Goal: Task Accomplishment & Management: Use online tool/utility

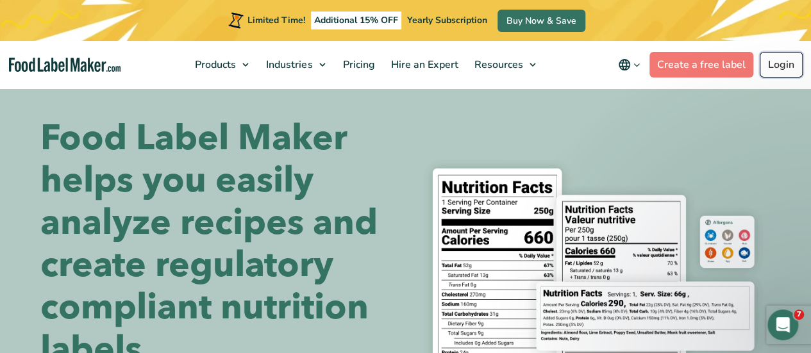
click at [784, 65] on link "Login" at bounding box center [781, 65] width 43 height 26
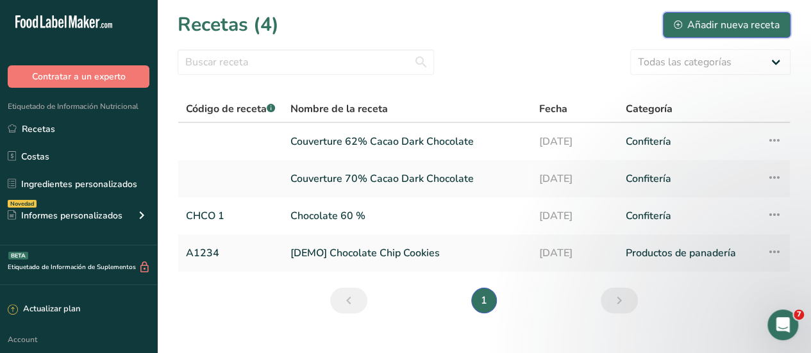
click at [711, 19] on button "Añadir nueva receta" at bounding box center [727, 25] width 128 height 26
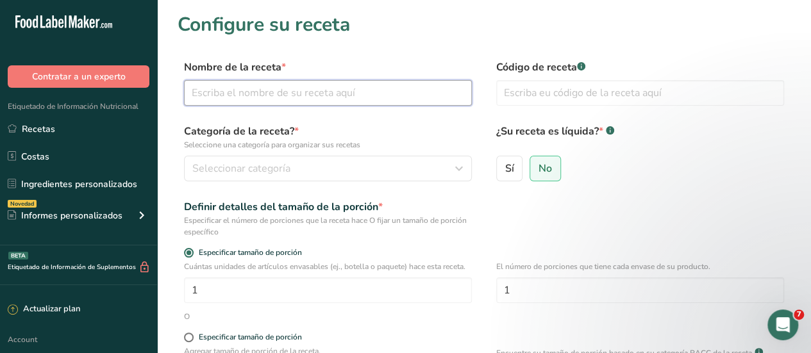
click at [200, 101] on input "text" at bounding box center [328, 93] width 288 height 26
type input "chocolate 80% 13 g"
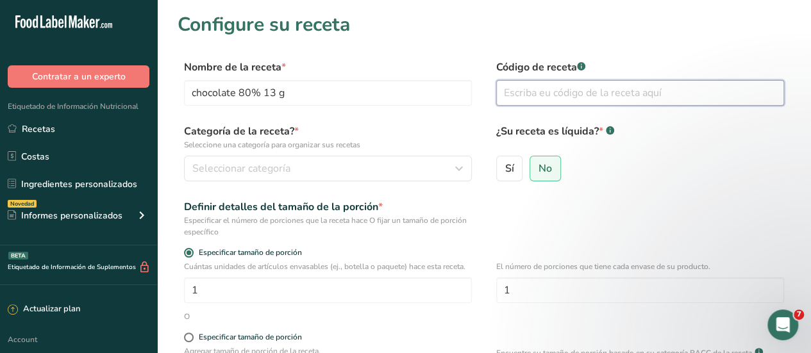
click at [518, 98] on input "text" at bounding box center [640, 93] width 288 height 26
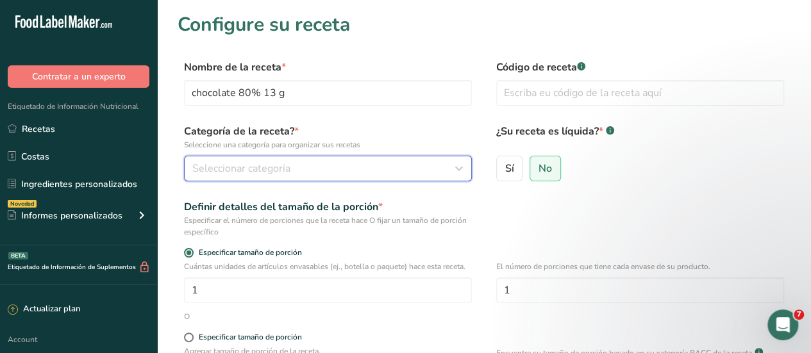
click at [209, 175] on span "Seleccionar categoría" at bounding box center [241, 168] width 98 height 15
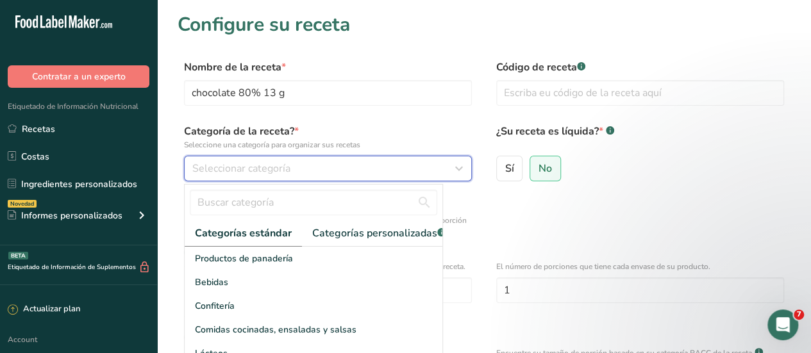
drag, startPoint x: 455, startPoint y: 172, endPoint x: 449, endPoint y: 176, distance: 7.2
click at [453, 175] on icon "button" at bounding box center [458, 168] width 15 height 23
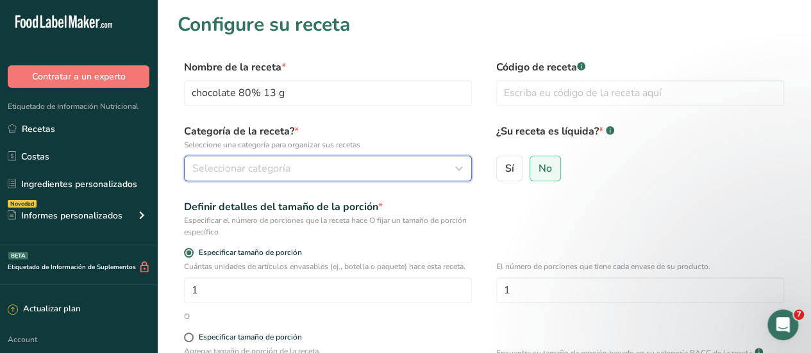
click at [446, 170] on div "Seleccionar categoría" at bounding box center [324, 168] width 264 height 15
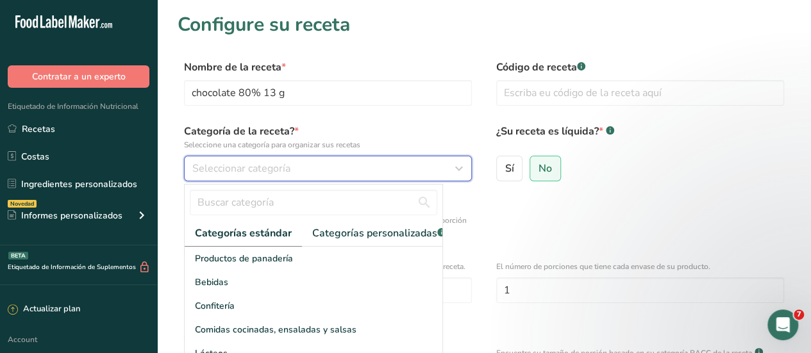
click at [451, 172] on icon "button" at bounding box center [458, 168] width 15 height 23
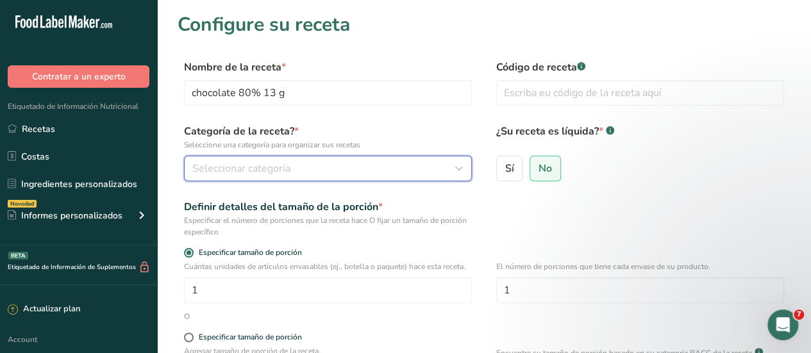
click at [462, 167] on icon "button" at bounding box center [458, 168] width 15 height 23
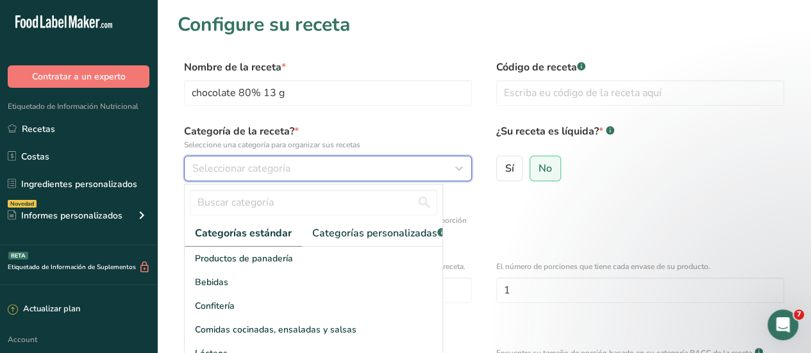
click at [461, 167] on icon "button" at bounding box center [458, 168] width 15 height 23
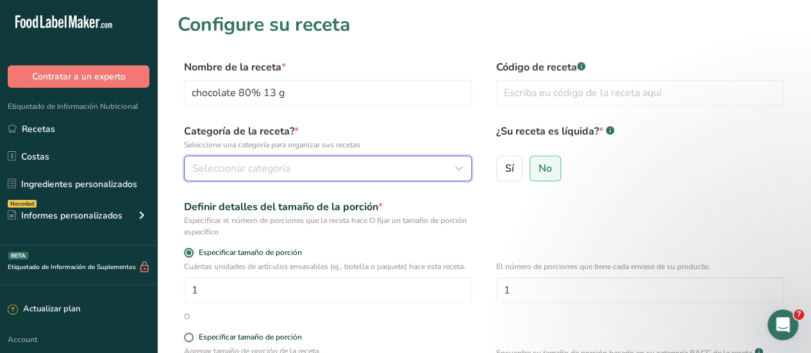
click at [460, 167] on icon "button" at bounding box center [458, 168] width 15 height 23
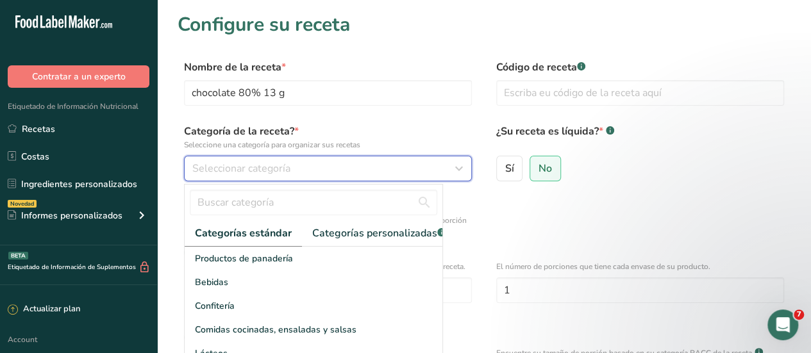
click at [460, 168] on icon "button" at bounding box center [458, 168] width 15 height 23
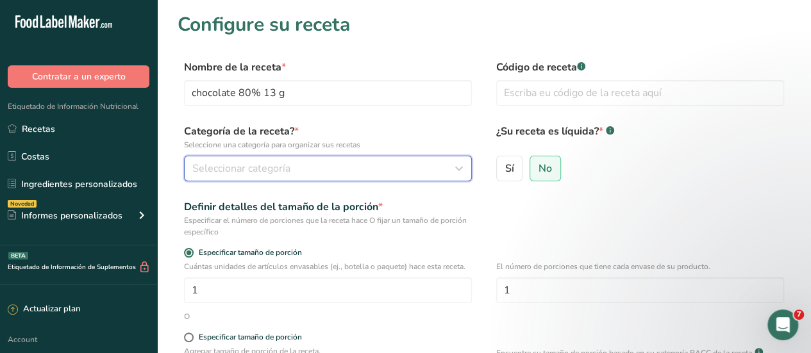
click at [459, 170] on icon "button" at bounding box center [458, 168] width 15 height 23
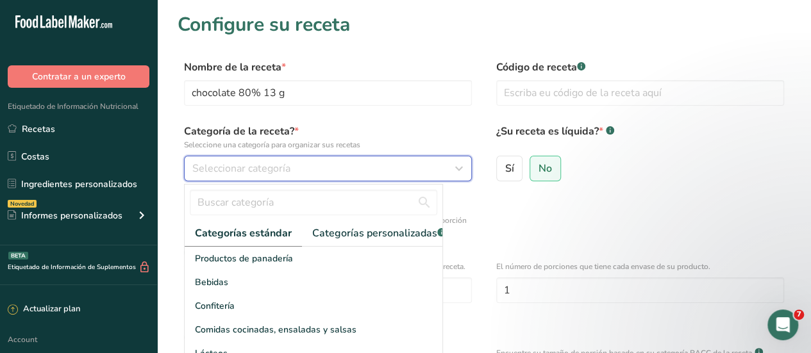
click at [346, 166] on div "Seleccionar categoría" at bounding box center [324, 168] width 264 height 15
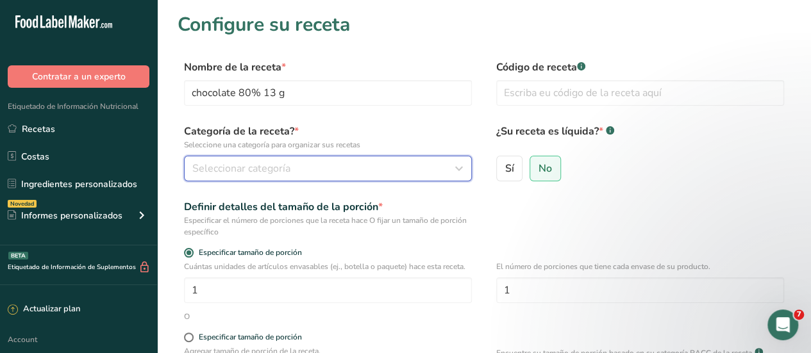
scroll to position [64, 0]
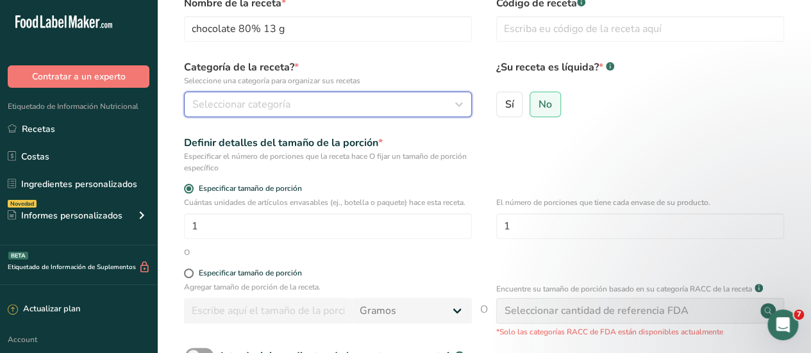
click at [230, 103] on span "Seleccionar categoría" at bounding box center [241, 104] width 98 height 15
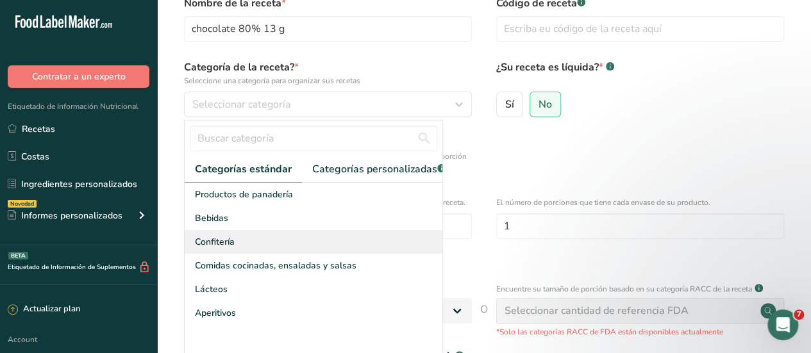
click at [218, 249] on span "Confitería" at bounding box center [215, 241] width 40 height 13
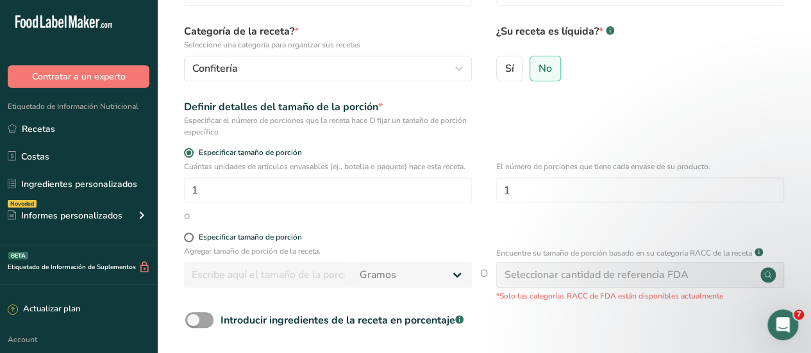
scroll to position [128, 0]
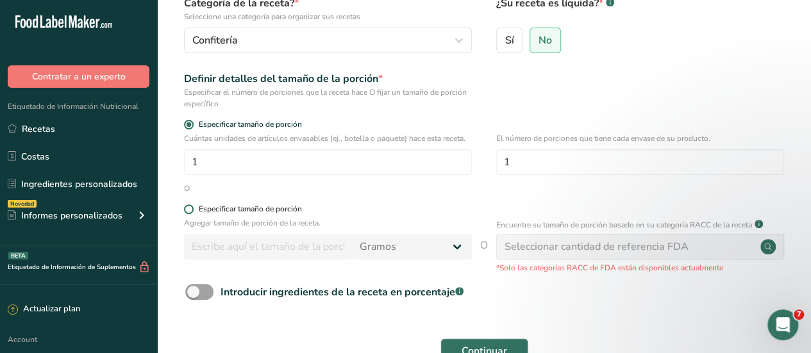
click at [191, 210] on span at bounding box center [189, 210] width 10 height 10
click at [191, 210] on input "Especificar tamaño de porción" at bounding box center [188, 209] width 8 height 8
radio input "true"
radio input "false"
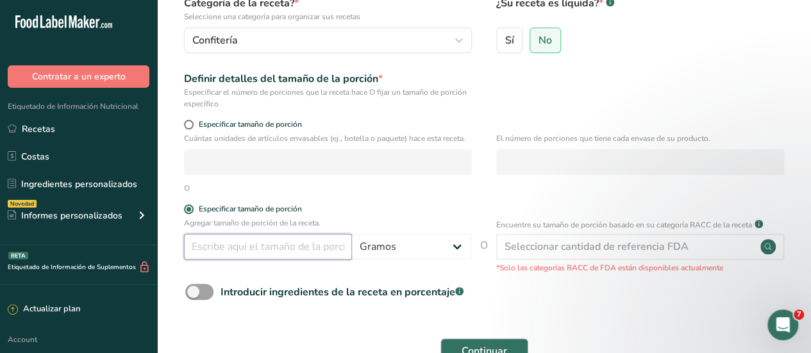
click at [295, 246] on input "number" at bounding box center [268, 247] width 168 height 26
type input "13"
click at [475, 351] on span "Continuar" at bounding box center [485, 351] width 46 height 15
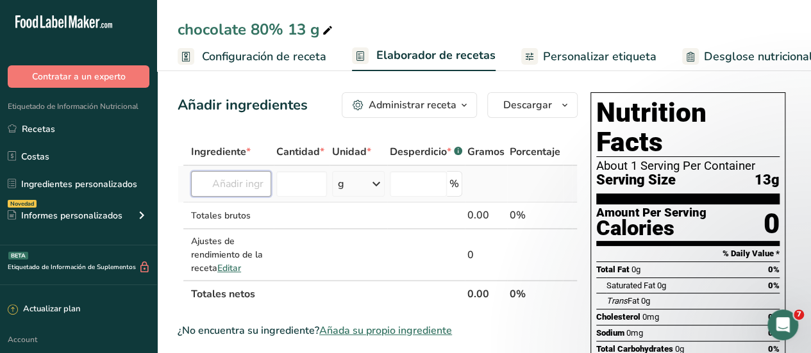
click at [229, 183] on input "text" at bounding box center [231, 184] width 80 height 26
type input "C"
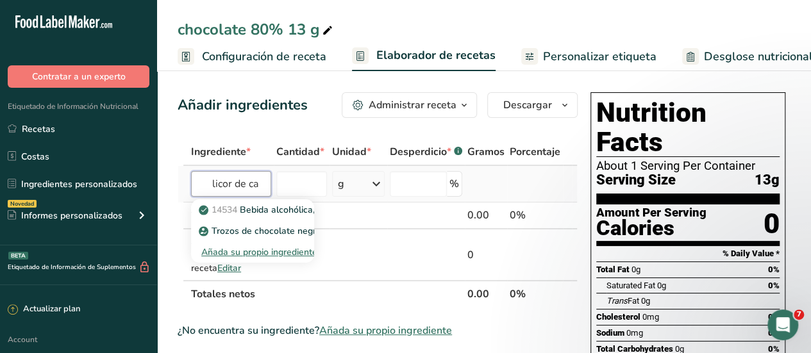
type input "licor de ca"
click at [250, 242] on div "Añada su propio ingrediente" at bounding box center [252, 252] width 123 height 21
click at [249, 228] on p "Trozos de chocolate negro vegano" at bounding box center [277, 230] width 153 height 13
type input "Vegan dark chocolate chunks"
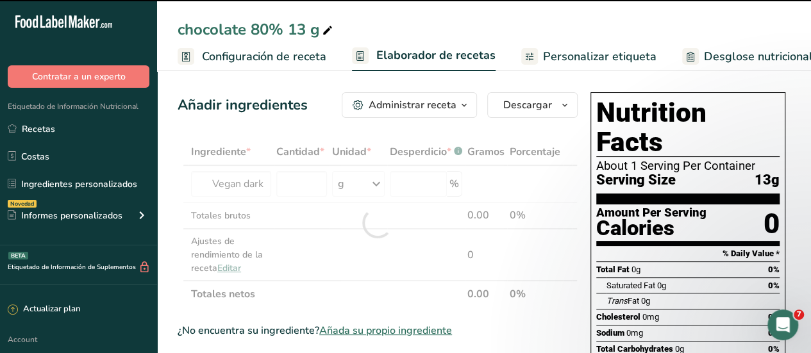
type input "0"
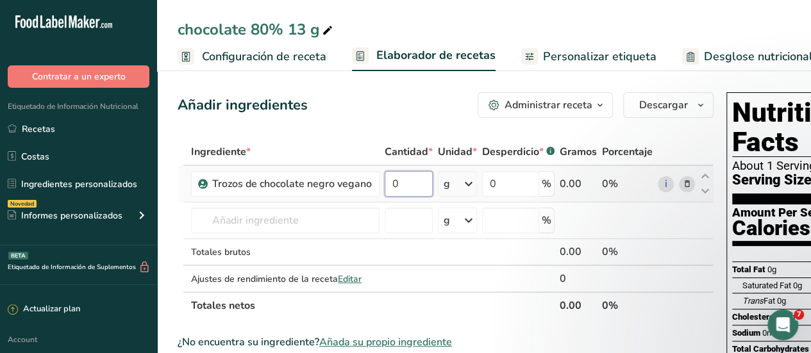
click at [403, 180] on input "0" at bounding box center [409, 184] width 48 height 26
type input "0"
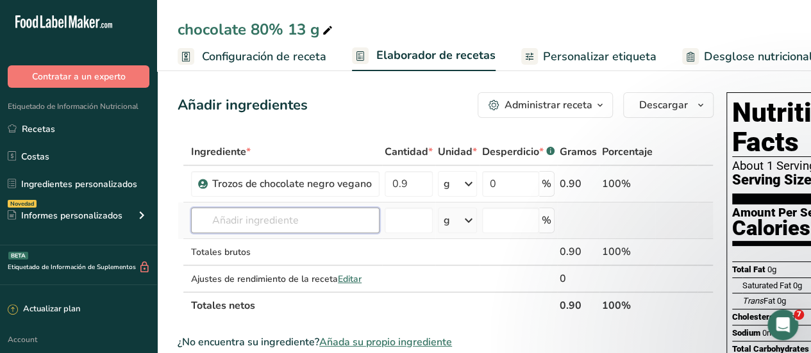
click at [235, 218] on input "text" at bounding box center [285, 221] width 189 height 26
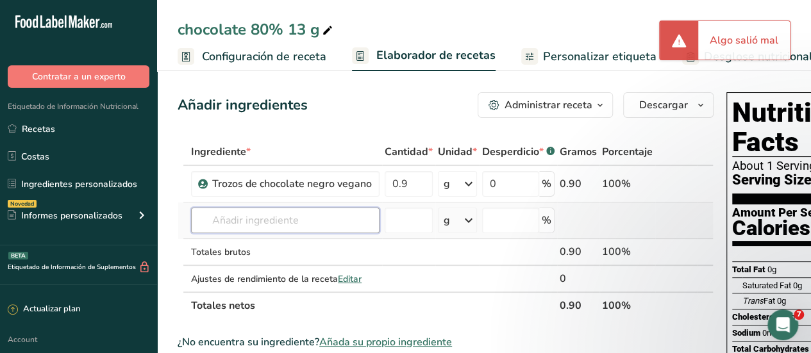
type input "0"
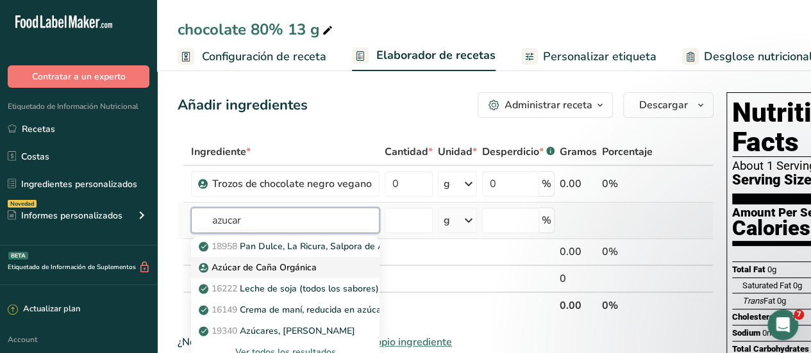
type input "azucar"
click at [254, 271] on p "Azúcar de Caña Orgánica" at bounding box center [258, 267] width 115 height 13
type input "Organic Cane Sugar"
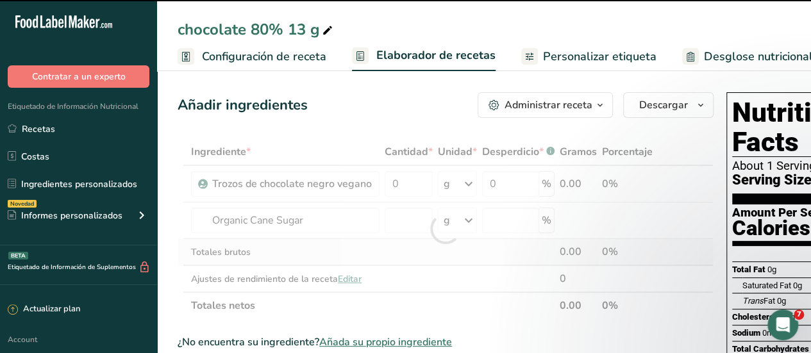
type input "0"
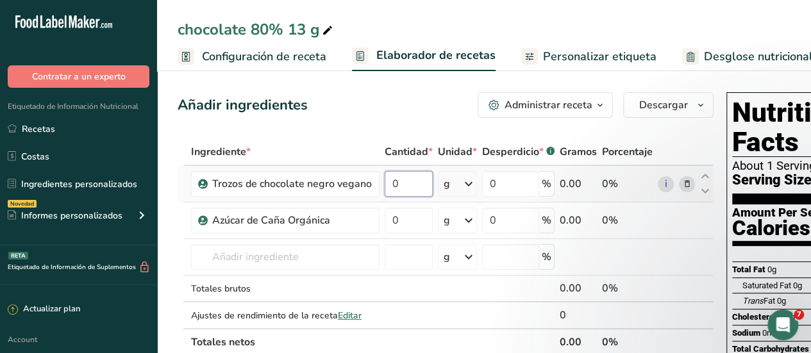
click at [405, 187] on input "0" at bounding box center [409, 184] width 48 height 26
type input "0"
type input "0.13"
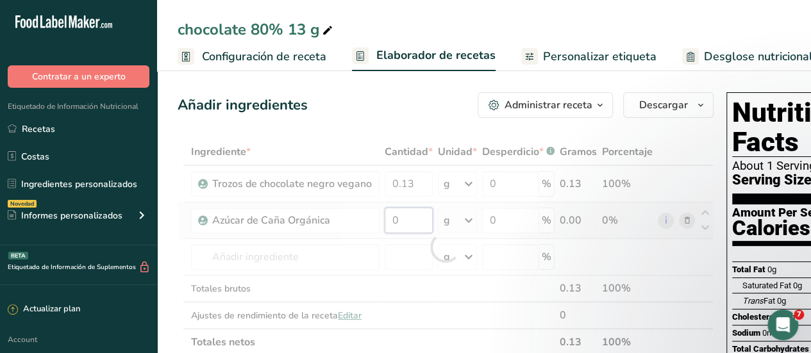
drag, startPoint x: 404, startPoint y: 223, endPoint x: 410, endPoint y: 226, distance: 7.2
click at [408, 226] on div "Ingrediente * Cantidad * Unidad * Desperdicio * .a-a{fill:#347362;}.b-a{fill:#f…" at bounding box center [446, 247] width 536 height 217
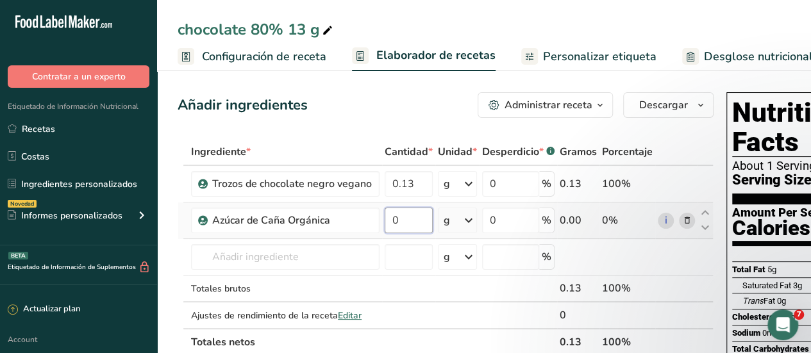
click at [398, 218] on input "0" at bounding box center [409, 221] width 48 height 26
type input "2"
type input "2.6"
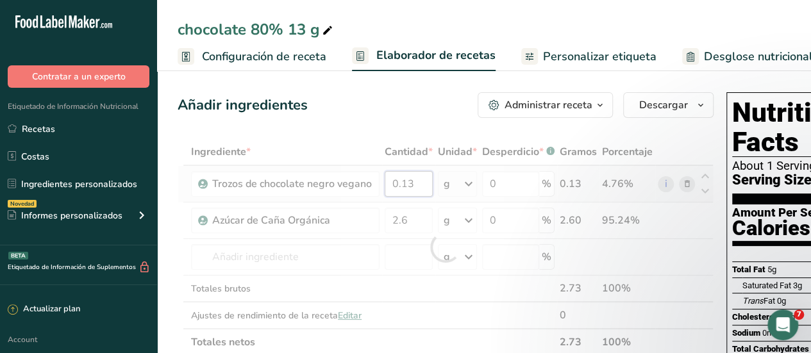
click at [416, 181] on div "Ingrediente * Cantidad * Unidad * Desperdicio * .a-a{fill:#347362;}.b-a{fill:#f…" at bounding box center [446, 247] width 536 height 217
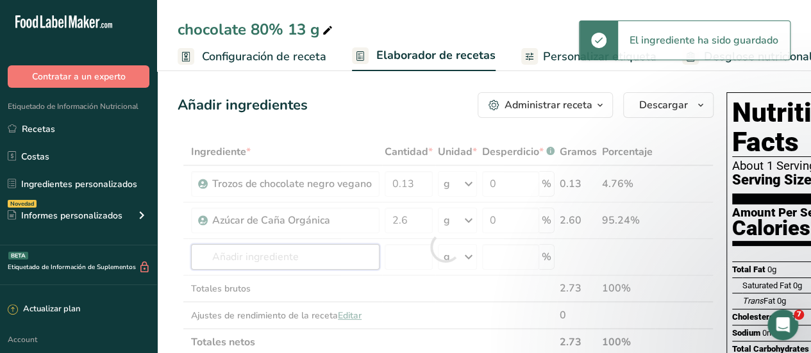
click at [271, 260] on div "Ingrediente * Cantidad * Unidad * Desperdicio * .a-a{fill:#347362;}.b-a{fill:#f…" at bounding box center [446, 247] width 536 height 217
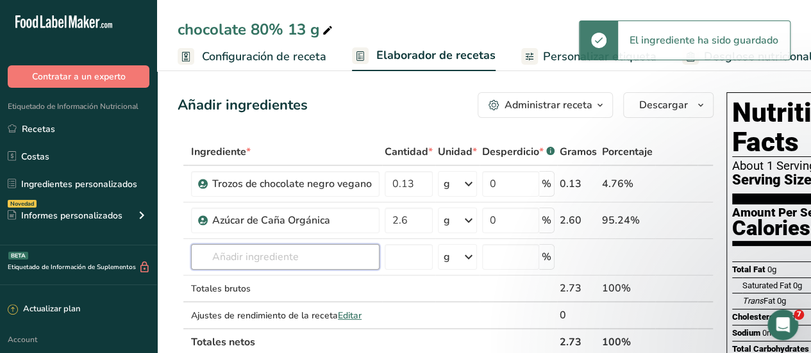
type input "m"
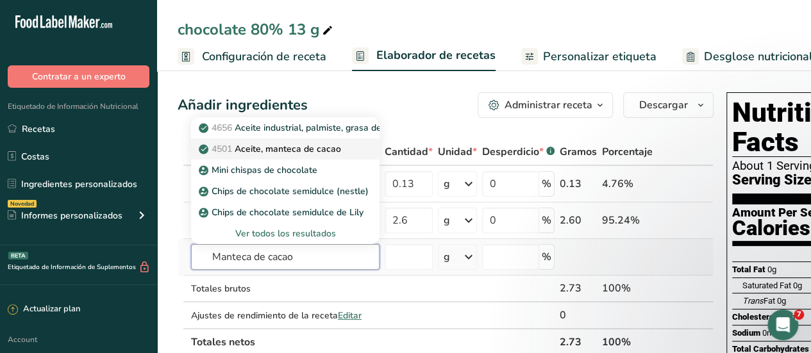
type input "Manteca de cacao"
click at [296, 153] on p "4501 Aceite, manteca de cacao" at bounding box center [271, 148] width 140 height 13
type input "Oil, cocoa butter"
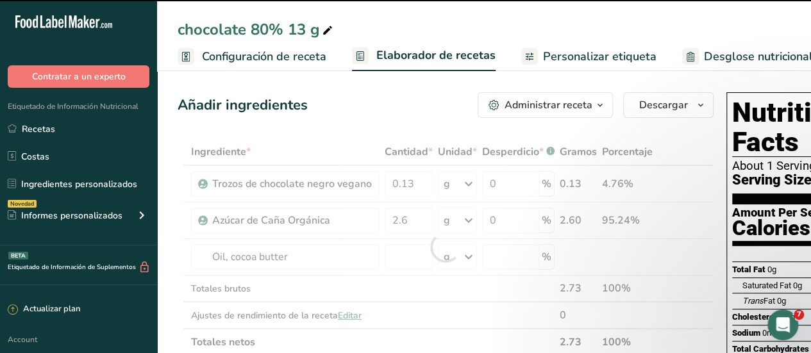
type input "0"
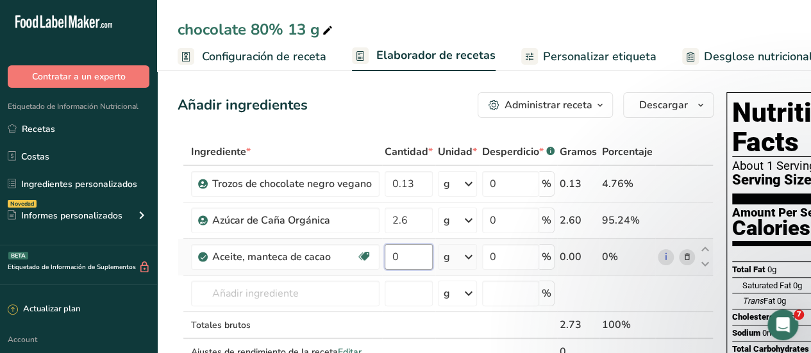
click at [405, 262] on input "0" at bounding box center [409, 257] width 48 height 26
type input "0.52"
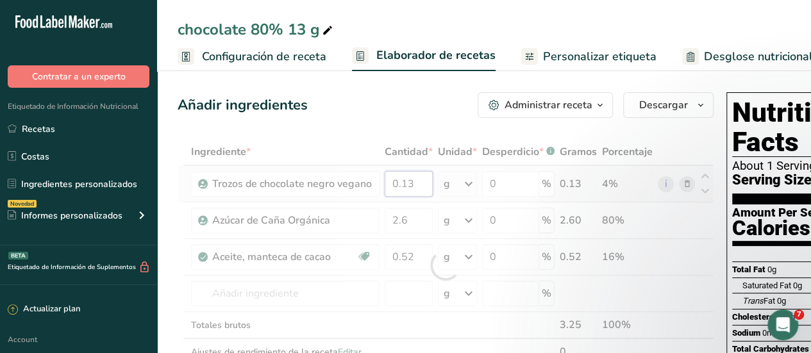
click at [403, 190] on div "Ingrediente * Cantidad * Unidad * Desperdicio * .a-a{fill:#347362;}.b-a{fill:#f…" at bounding box center [446, 266] width 536 height 254
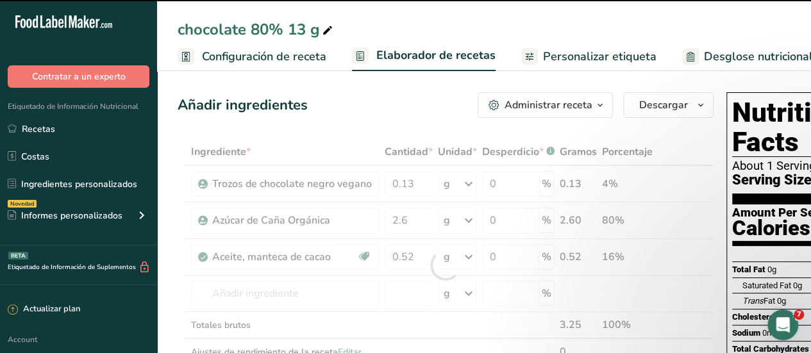
click at [416, 181] on div at bounding box center [446, 266] width 536 height 254
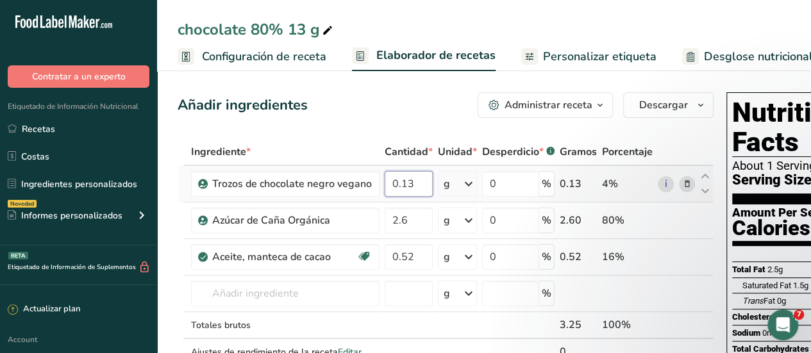
click at [418, 181] on input "0.13" at bounding box center [409, 184] width 48 height 26
type input "0.1"
type input "0"
type input "9"
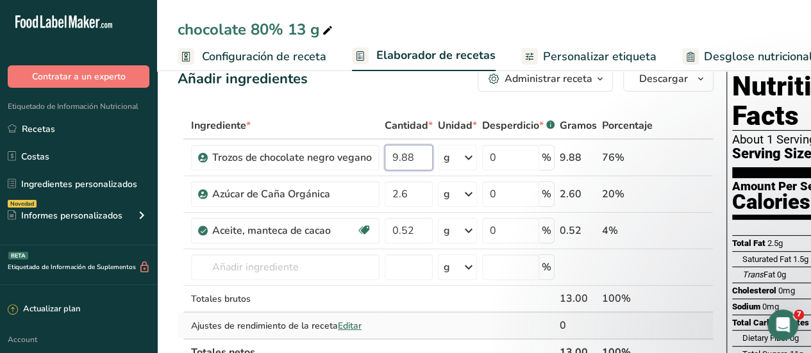
scroll to position [64, 0]
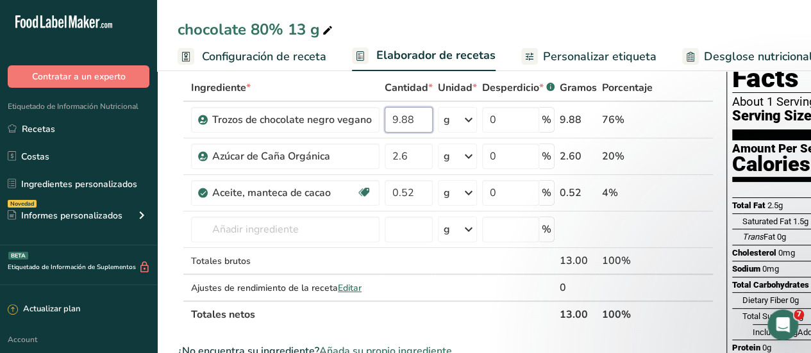
type input "9.88"
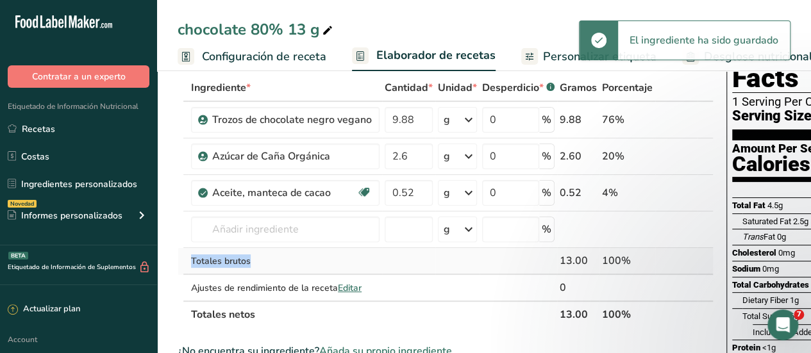
drag, startPoint x: 657, startPoint y: 231, endPoint x: 554, endPoint y: 248, distance: 104.6
click at [550, 251] on tbody "Trozos de chocolate negro vegano 9.88 g Unidades de peso g kg mg Ver más Unidad…" at bounding box center [445, 201] width 535 height 199
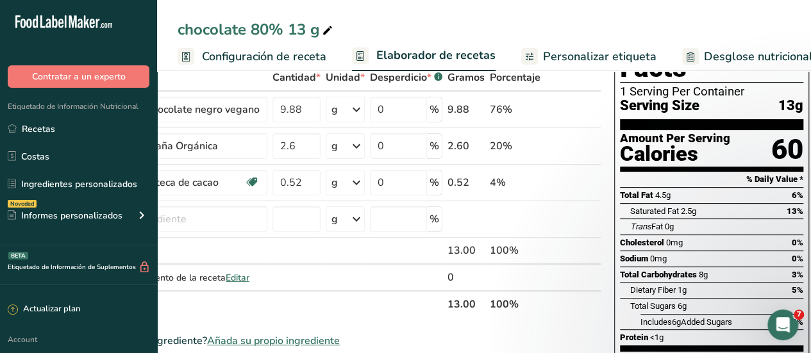
scroll to position [0, 0]
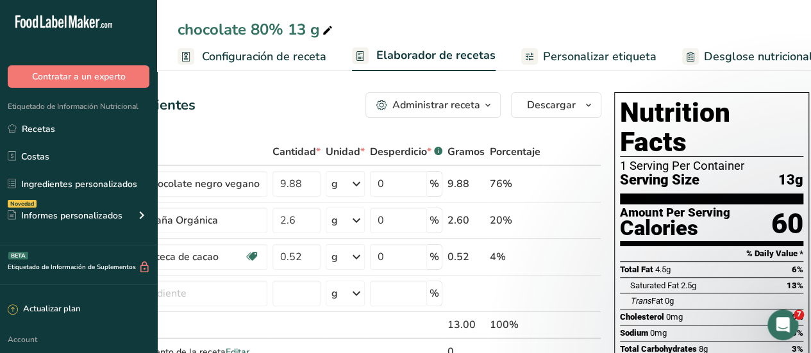
drag, startPoint x: 581, startPoint y: 53, endPoint x: 585, endPoint y: 68, distance: 15.4
click at [582, 53] on span "Personalizar etiqueta" at bounding box center [599, 56] width 113 height 17
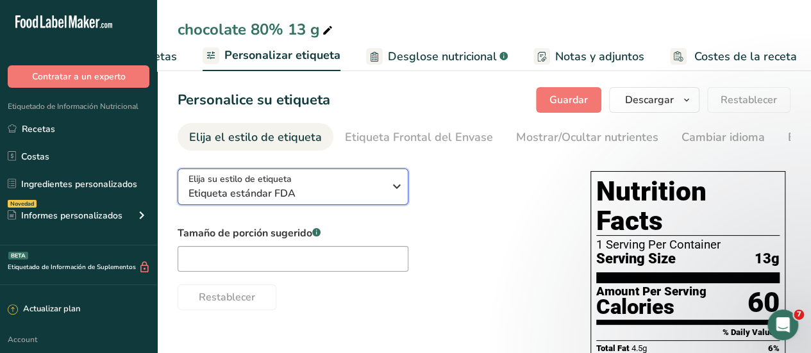
click at [310, 198] on span "Etiqueta estándar FDA" at bounding box center [287, 193] width 196 height 15
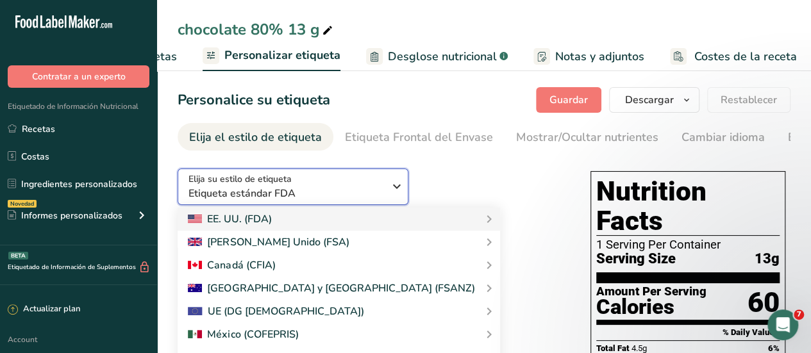
click at [330, 196] on span "Etiqueta estándar FDA" at bounding box center [287, 193] width 196 height 15
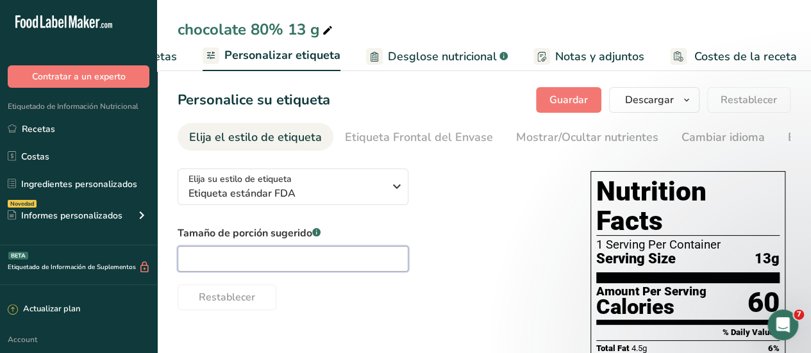
click at [265, 265] on input "text" at bounding box center [293, 259] width 231 height 26
click at [403, 141] on div "Etiqueta Frontal del Envase" at bounding box center [419, 137] width 148 height 17
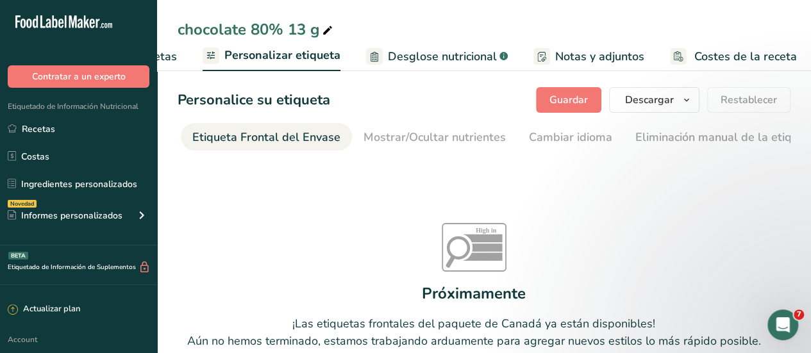
drag, startPoint x: 394, startPoint y: 141, endPoint x: 391, endPoint y: 152, distance: 11.6
click at [395, 144] on div "Mostrar/Ocultar nutrientes" at bounding box center [435, 137] width 142 height 17
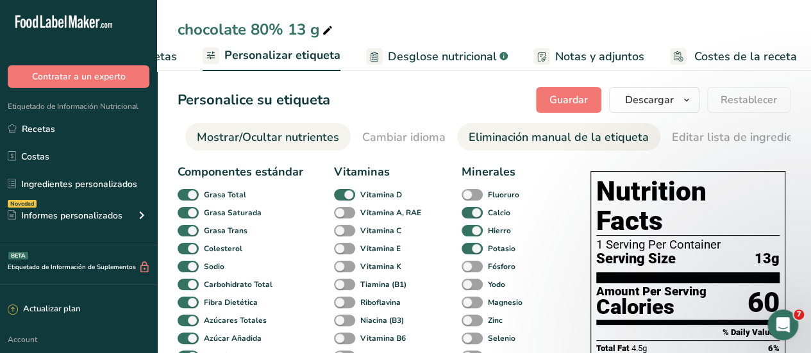
click at [521, 140] on div "Eliminación manual de la etiqueta" at bounding box center [559, 137] width 180 height 17
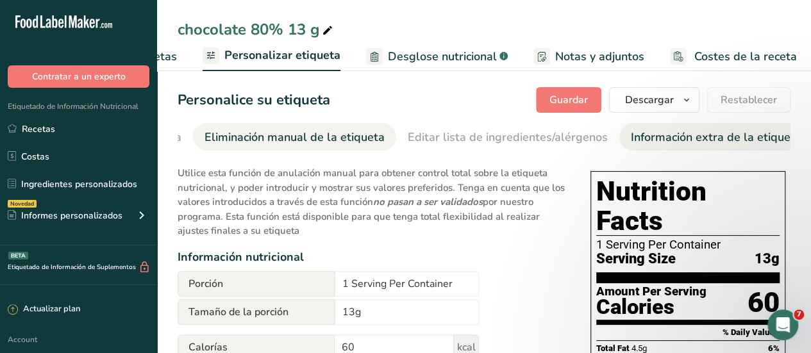
click at [666, 133] on div "Información extra de la etiqueta" at bounding box center [716, 137] width 171 height 17
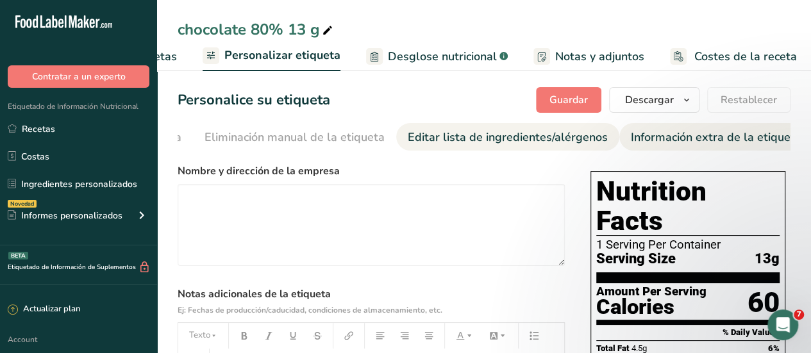
click at [455, 137] on div "Editar lista de ingredientes/alérgenos" at bounding box center [508, 137] width 200 height 17
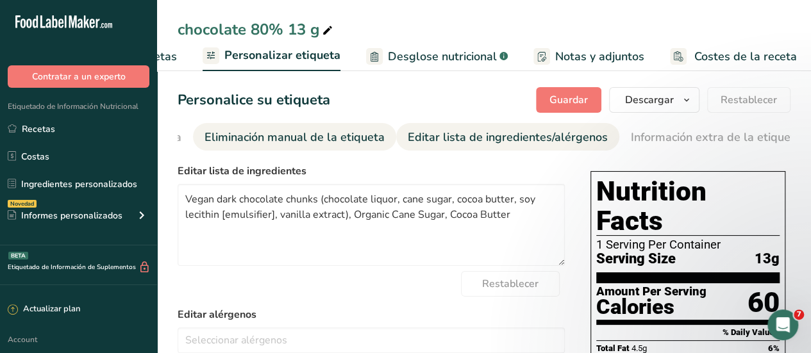
click at [314, 142] on div "Eliminación manual de la etiqueta" at bounding box center [295, 137] width 180 height 17
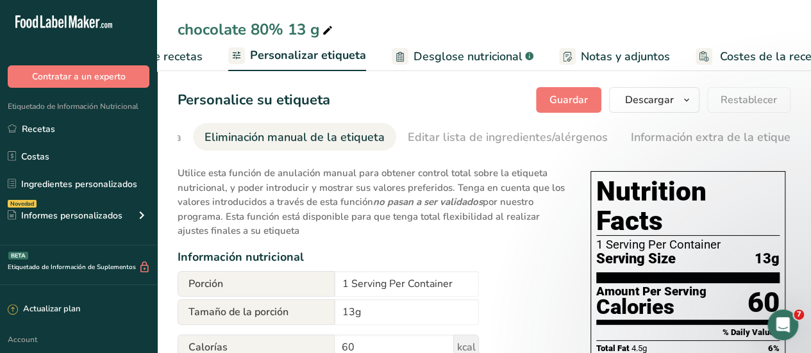
scroll to position [0, 267]
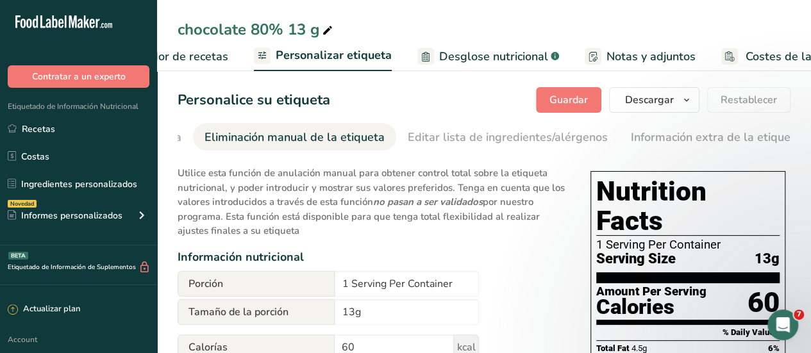
click at [492, 56] on span "Desglose nutricional" at bounding box center [493, 56] width 109 height 17
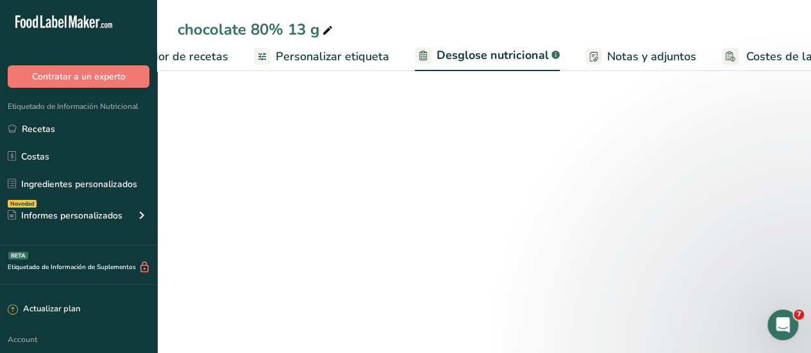
scroll to position [0, 318]
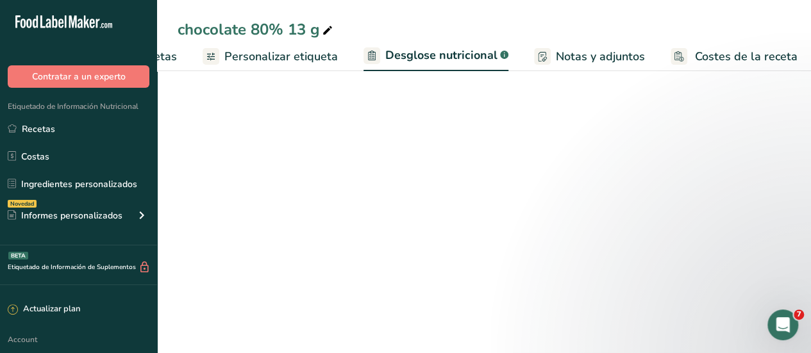
select select "Calories"
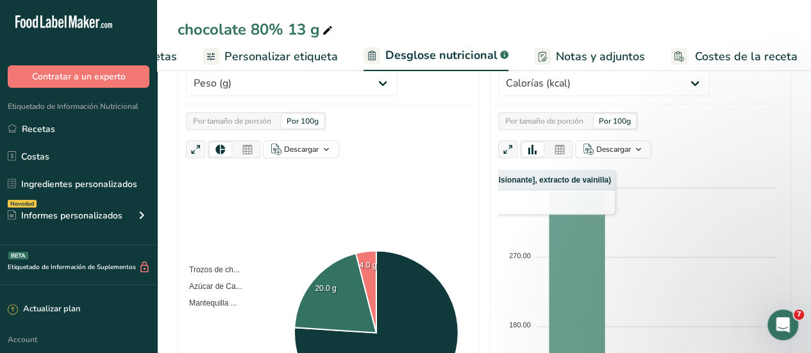
scroll to position [157, 0]
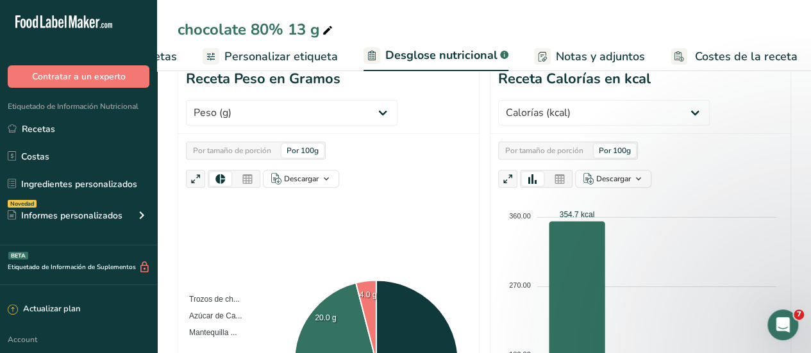
click at [576, 55] on span "Notas y adjuntos" at bounding box center [600, 56] width 89 height 17
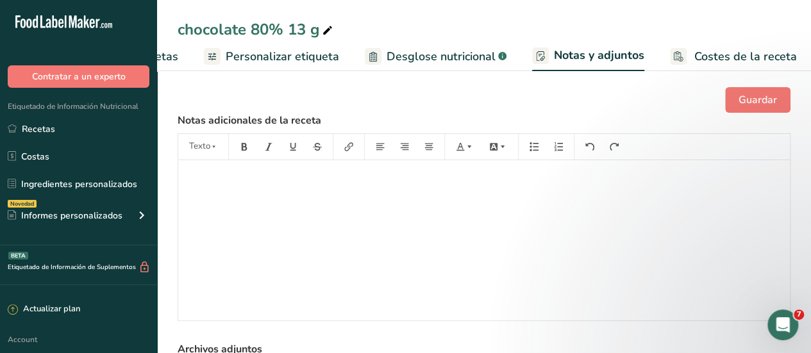
click at [725, 51] on span "Costes de la receta" at bounding box center [745, 56] width 103 height 17
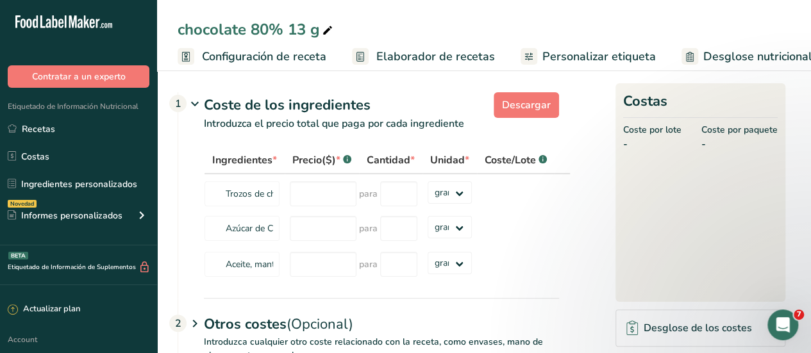
drag, startPoint x: 277, startPoint y: 59, endPoint x: 286, endPoint y: 62, distance: 9.5
click at [277, 58] on span "Configuración de receta" at bounding box center [264, 56] width 124 height 17
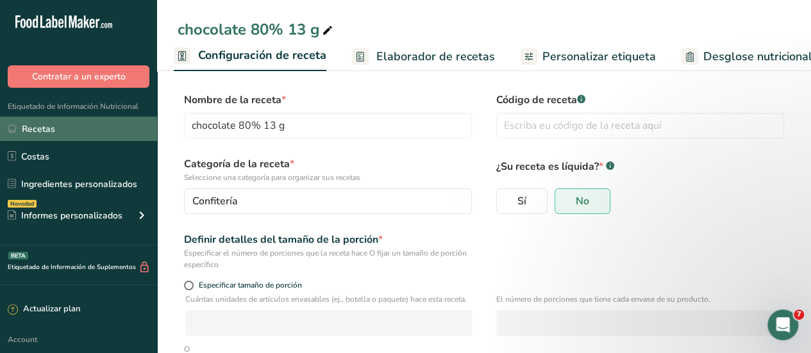
click at [36, 126] on link "Recetas" at bounding box center [78, 129] width 157 height 24
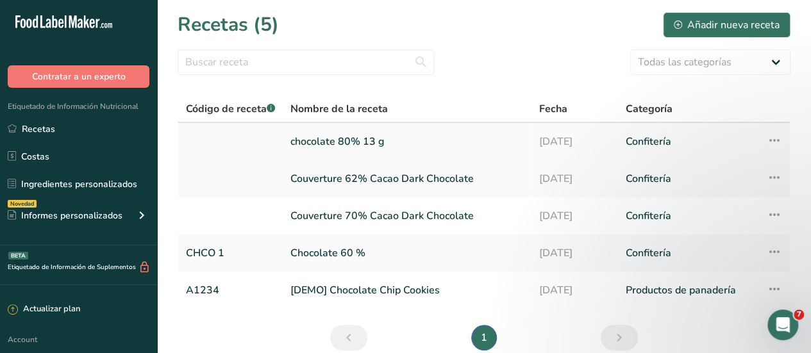
click at [312, 141] on link "chocolate 80% 13 g" at bounding box center [406, 141] width 233 height 27
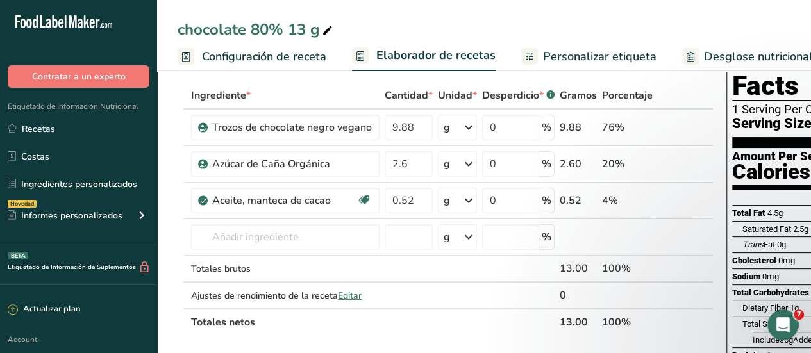
scroll to position [321, 0]
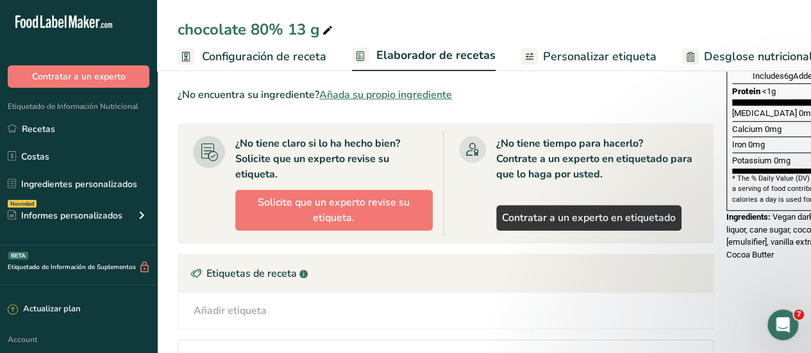
drag, startPoint x: 380, startPoint y: 58, endPoint x: 386, endPoint y: 61, distance: 6.9
click at [379, 58] on span "Elaborador de recetas" at bounding box center [435, 55] width 119 height 17
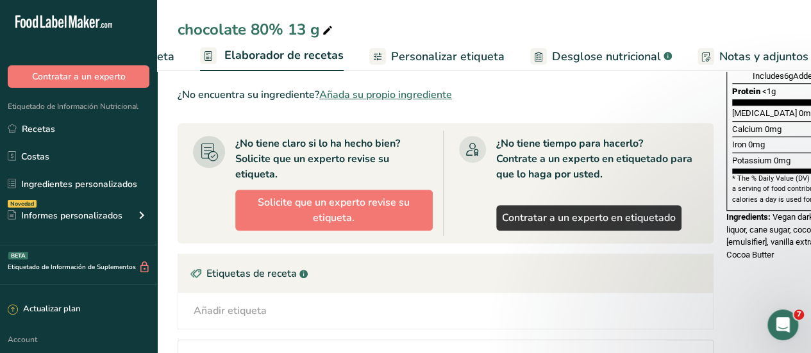
scroll to position [0, 178]
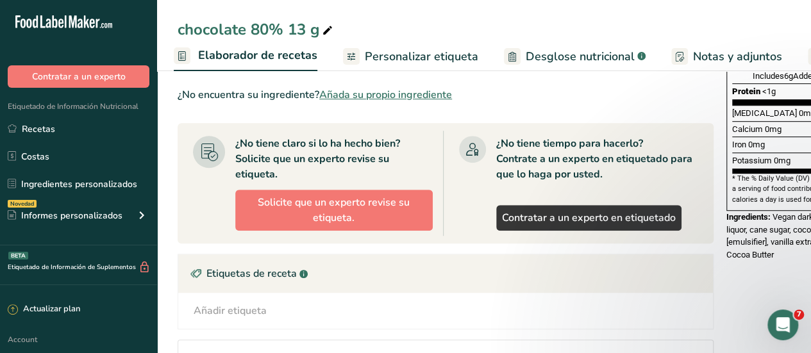
click at [546, 56] on span "Desglose nutricional" at bounding box center [580, 56] width 109 height 17
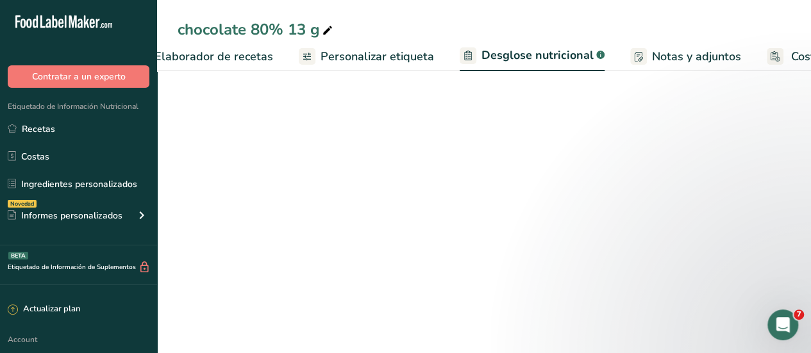
select select "Calories"
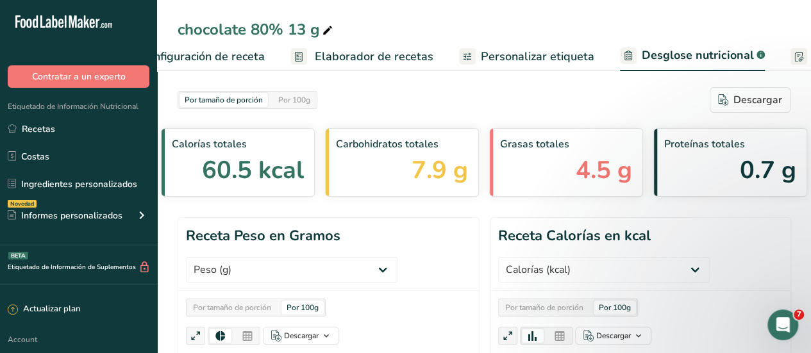
scroll to position [0, 36]
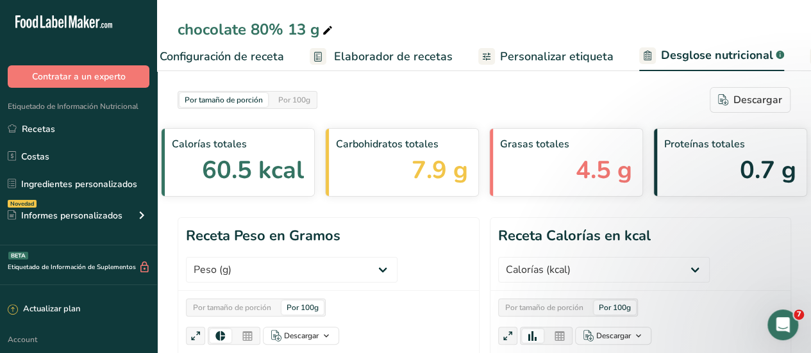
click at [385, 61] on span "Elaborador de recetas" at bounding box center [399, 56] width 119 height 17
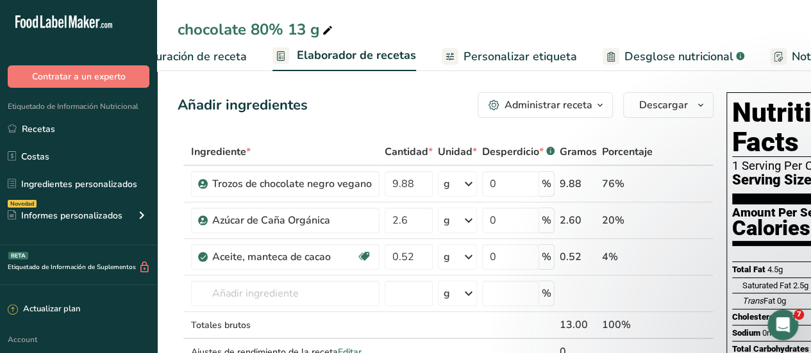
scroll to position [0, 178]
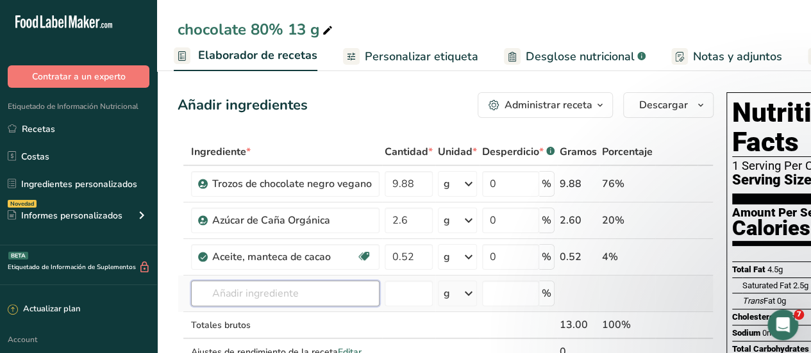
click at [239, 298] on input "text" at bounding box center [285, 294] width 189 height 26
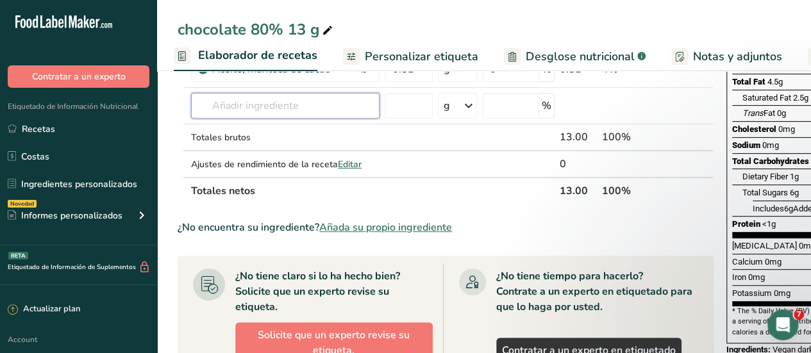
scroll to position [192, 0]
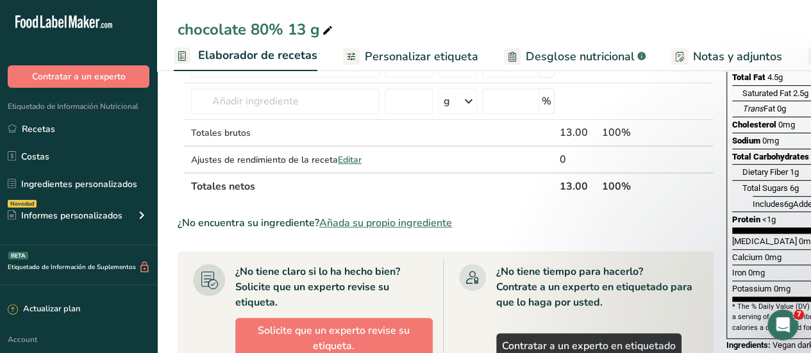
click at [365, 223] on span "Añada su propio ingrediente" at bounding box center [385, 222] width 133 height 15
